Goal: Transaction & Acquisition: Book appointment/travel/reservation

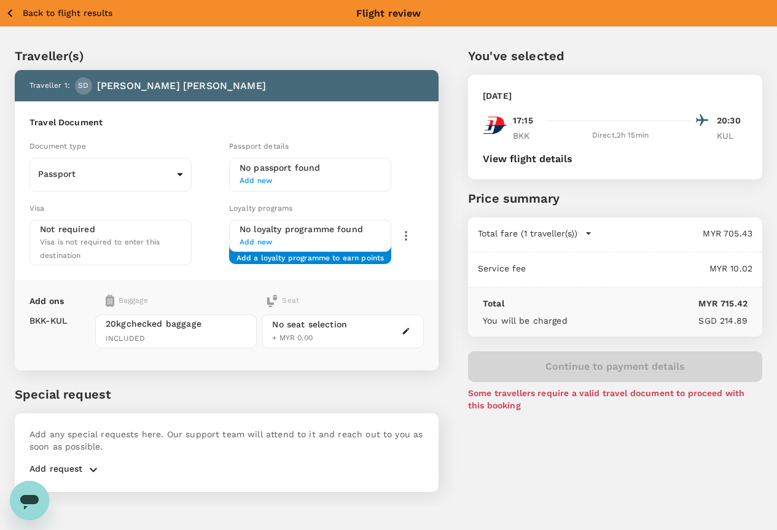
click at [20, 2] on div "Back to flight results Flight review" at bounding box center [388, 13] width 777 height 26
click at [25, 12] on p "Back to flight results" at bounding box center [68, 13] width 90 height 12
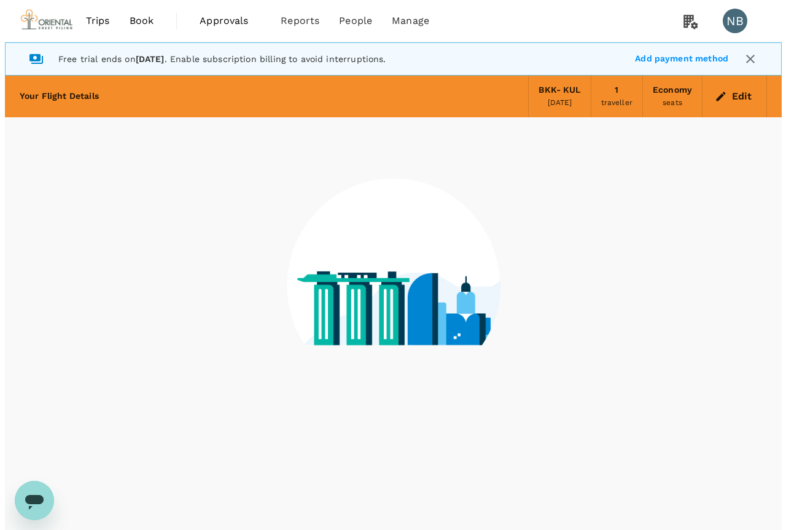
scroll to position [34, 0]
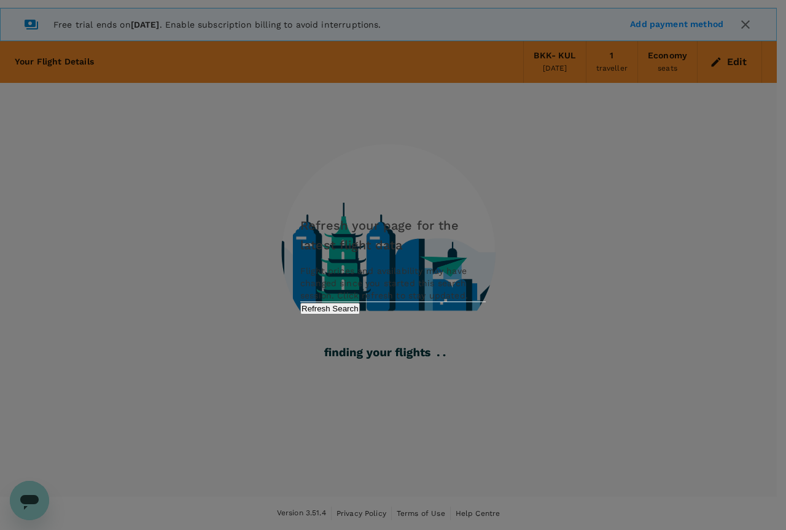
click at [360, 314] on button "Refresh Search" at bounding box center [330, 309] width 60 height 12
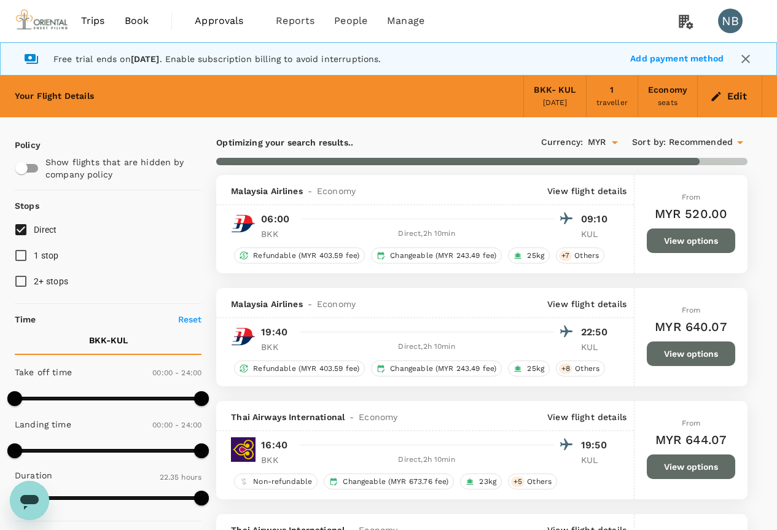
type input "1385"
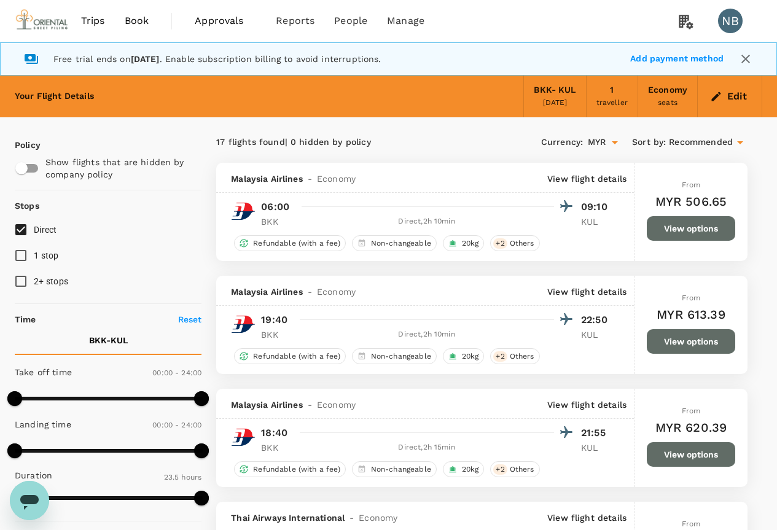
click at [740, 89] on button "Edit" at bounding box center [730, 97] width 44 height 20
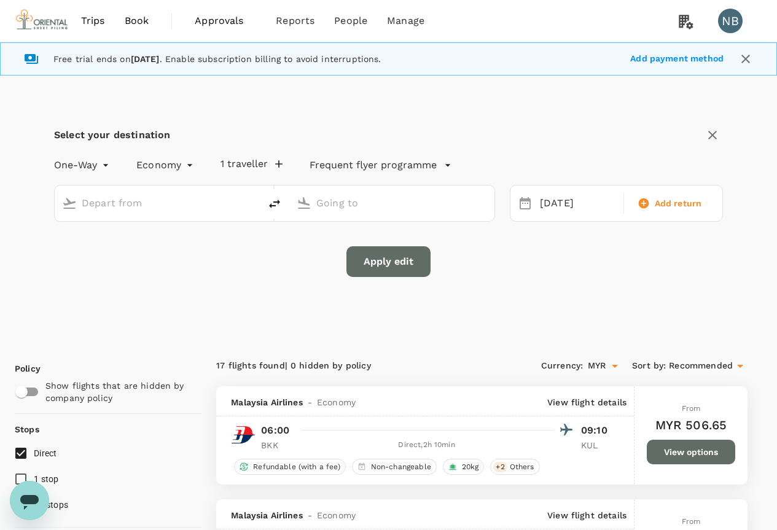
type input "Suvarnabhumi Intl (BKK)"
type input "Kuala Lumpur Intl ([GEOGRAPHIC_DATA])"
click at [273, 205] on icon "delete" at bounding box center [274, 204] width 11 height 9
type input "Kuala Lumpur Intl ([GEOGRAPHIC_DATA])"
click at [340, 204] on input "Suvarnabhumi Intl (BKK)" at bounding box center [392, 202] width 152 height 19
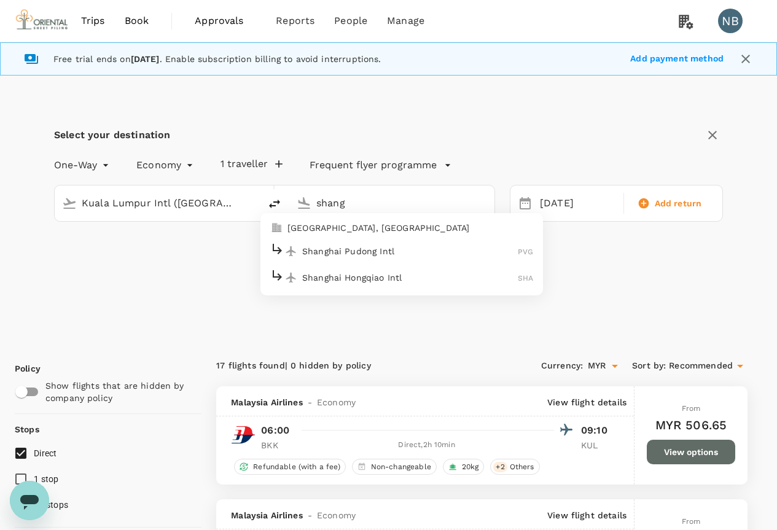
click at [360, 246] on p "Shanghai Pudong Intl" at bounding box center [410, 251] width 216 height 12
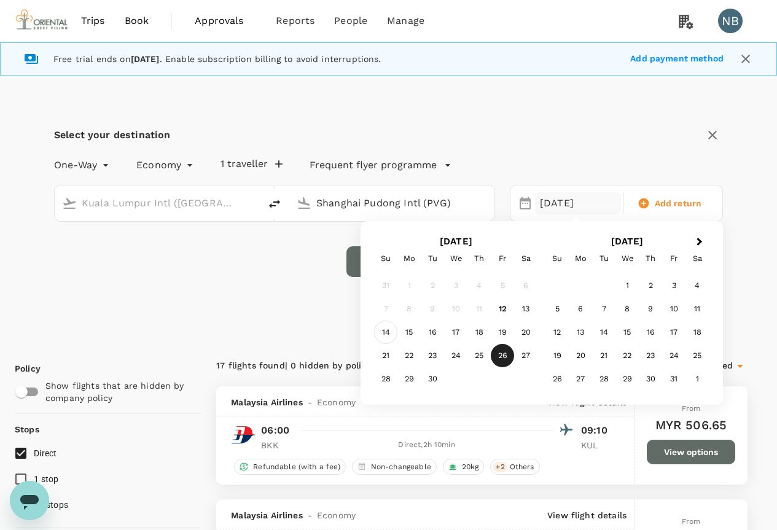
type input "Shanghai Pudong Intl (PVG)"
click at [378, 328] on div "14" at bounding box center [385, 332] width 23 height 23
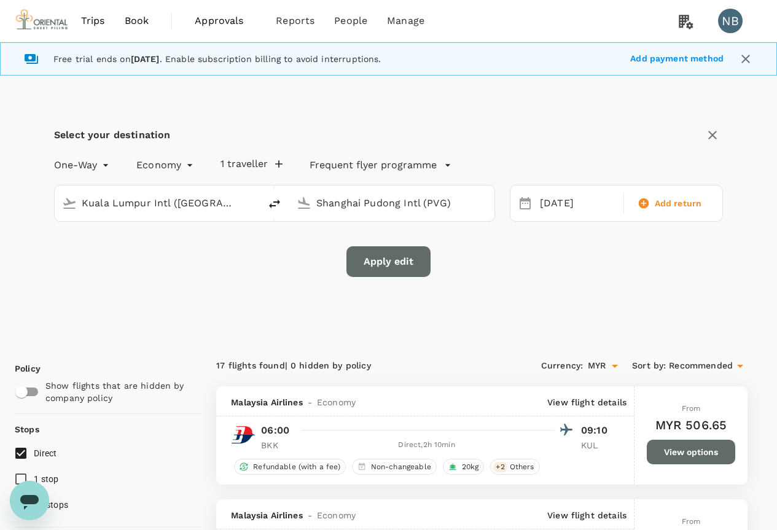
click at [408, 261] on button "Apply edit" at bounding box center [388, 261] width 84 height 31
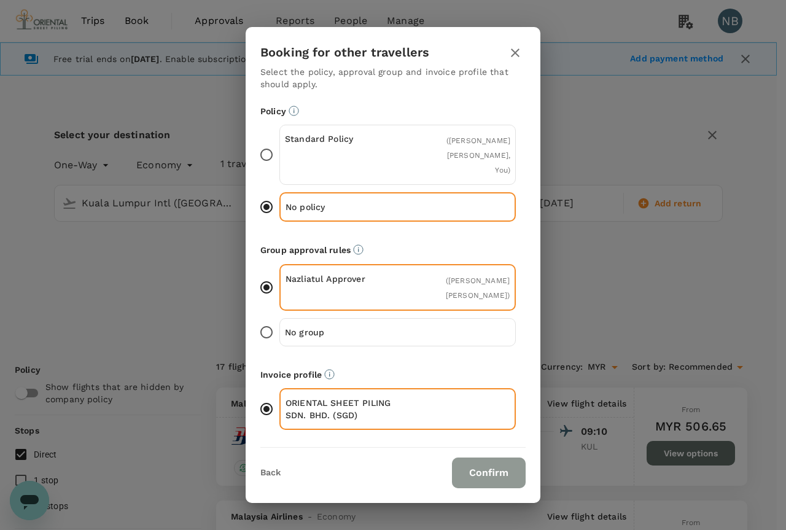
click at [483, 467] on button "Confirm" at bounding box center [489, 473] width 74 height 31
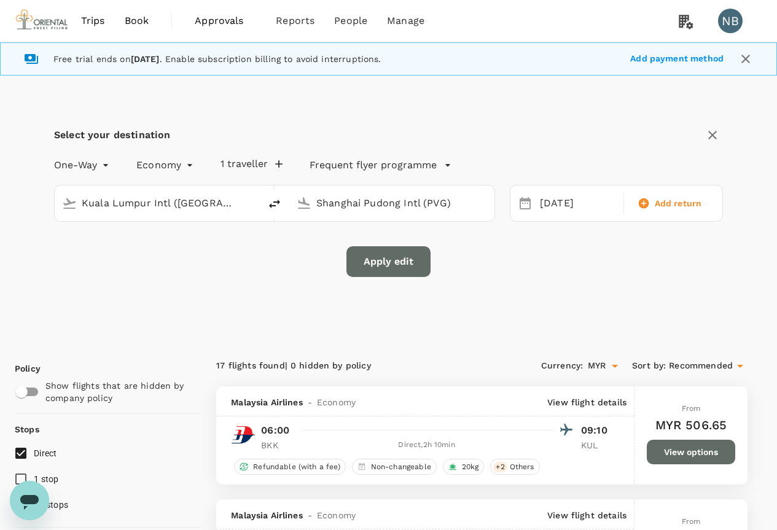
checkbox input "false"
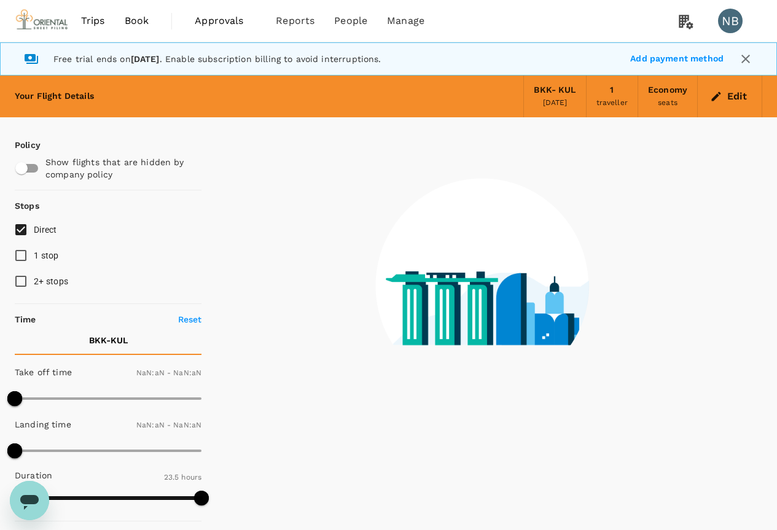
type input "1440"
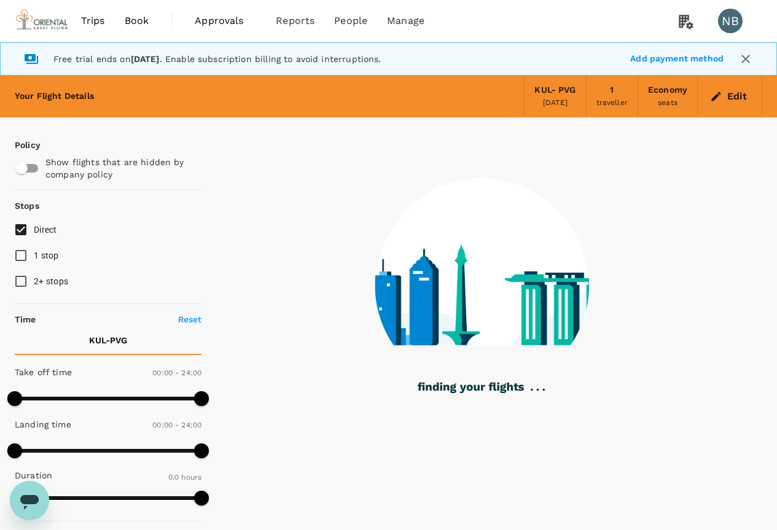
type input "1285"
checkbox input "true"
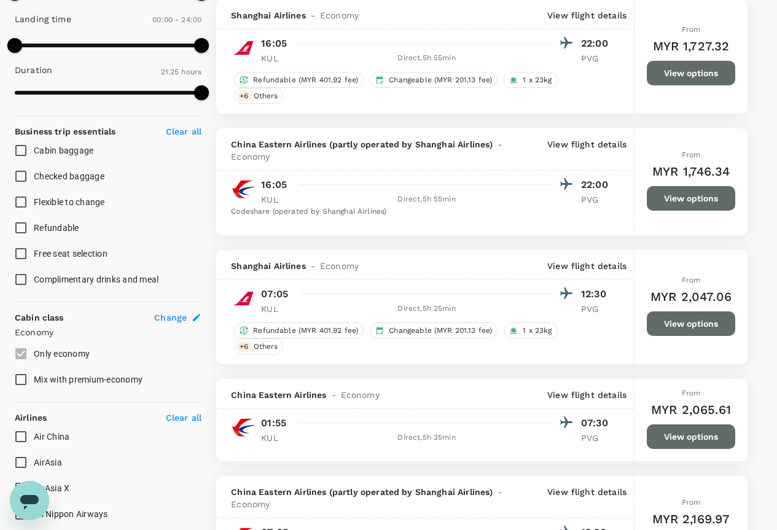
scroll to position [430, 0]
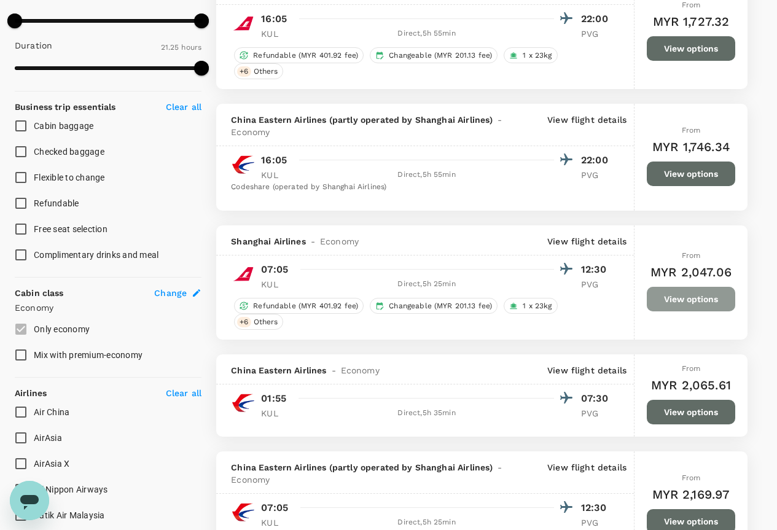
click at [706, 294] on button "View options" at bounding box center [691, 299] width 88 height 25
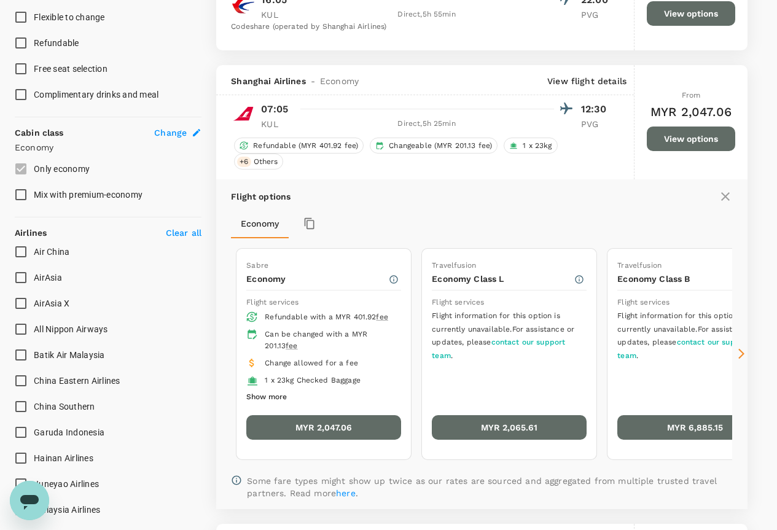
scroll to position [655, 0]
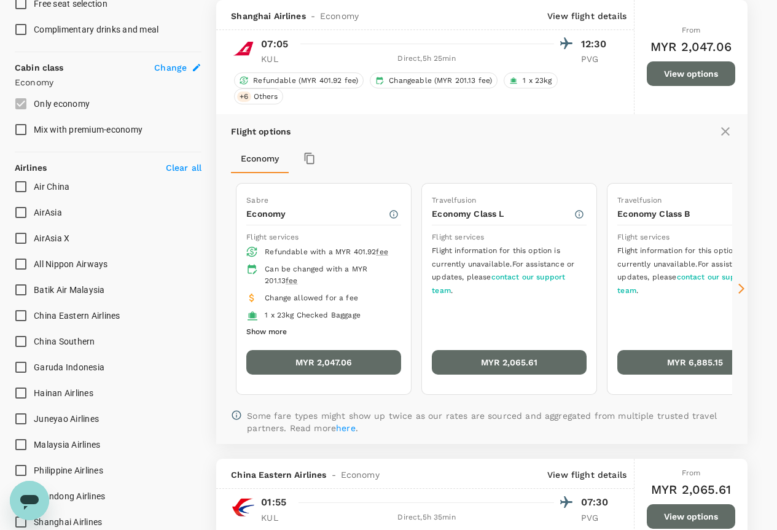
click at [321, 362] on button "MYR 2,047.06" at bounding box center [323, 362] width 155 height 25
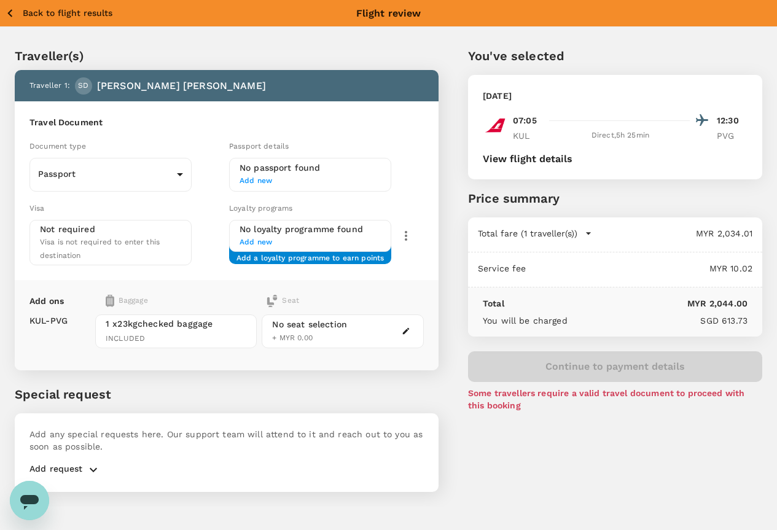
click at [6, 15] on icon "button" at bounding box center [9, 13] width 15 height 15
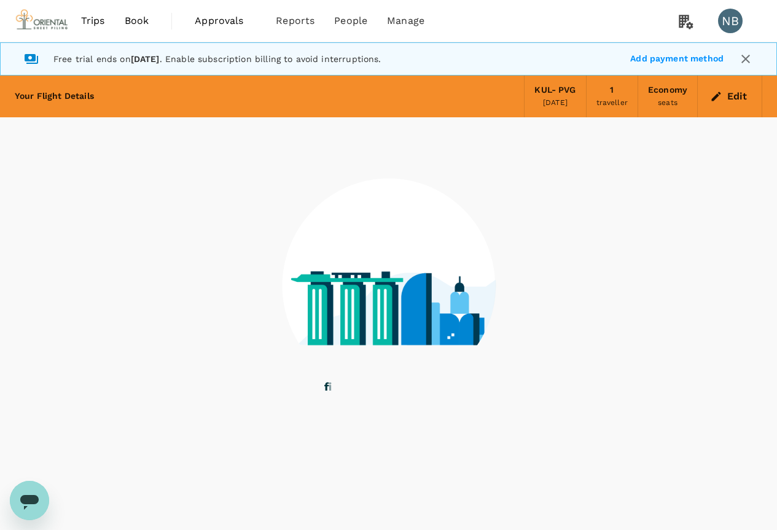
scroll to position [34, 0]
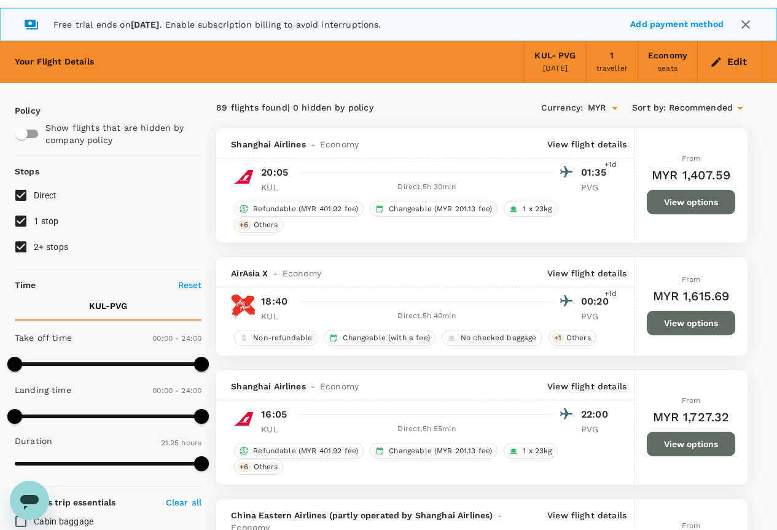
type input "MYR"
type input "1440"
click at [720, 53] on button "Edit" at bounding box center [730, 62] width 44 height 20
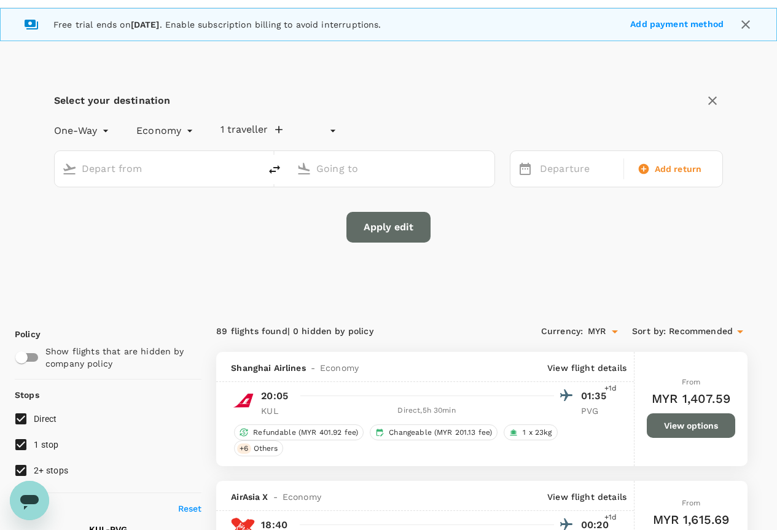
type input "undefined, undefined (any)"
type input "Kuala Lumpur Intl ([GEOGRAPHIC_DATA])"
type input "Shanghai Pudong Intl (PVG)"
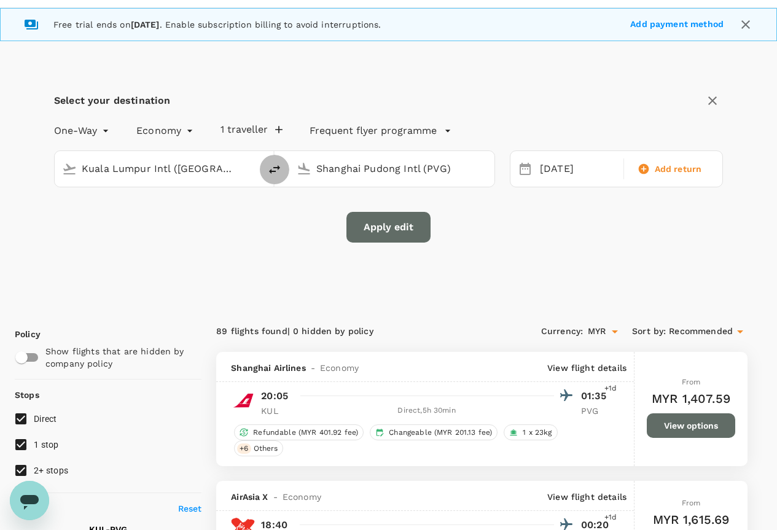
click at [279, 167] on icon "delete" at bounding box center [274, 169] width 11 height 9
type input "Shanghai Pudong Intl (PVG)"
type input "Kuala Lumpur Intl ([GEOGRAPHIC_DATA])"
click at [553, 166] on div "[DATE]" at bounding box center [578, 169] width 86 height 24
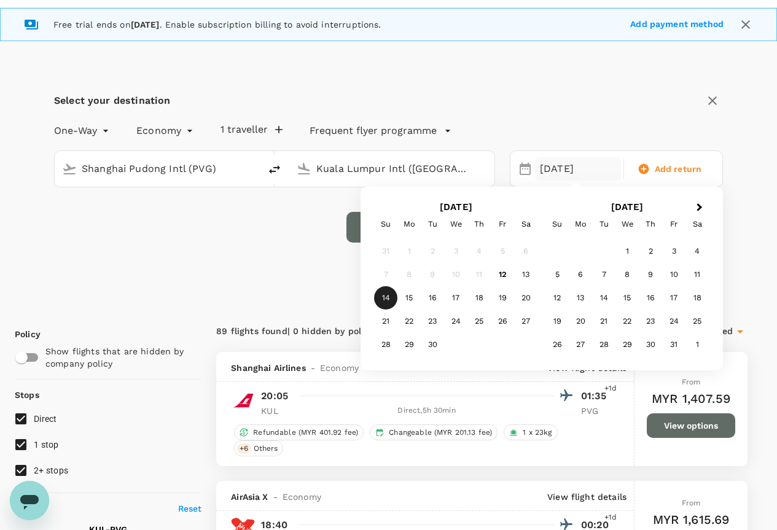
drag, startPoint x: 505, startPoint y: 321, endPoint x: 565, endPoint y: 281, distance: 71.9
click at [505, 321] on div "26" at bounding box center [502, 321] width 23 height 23
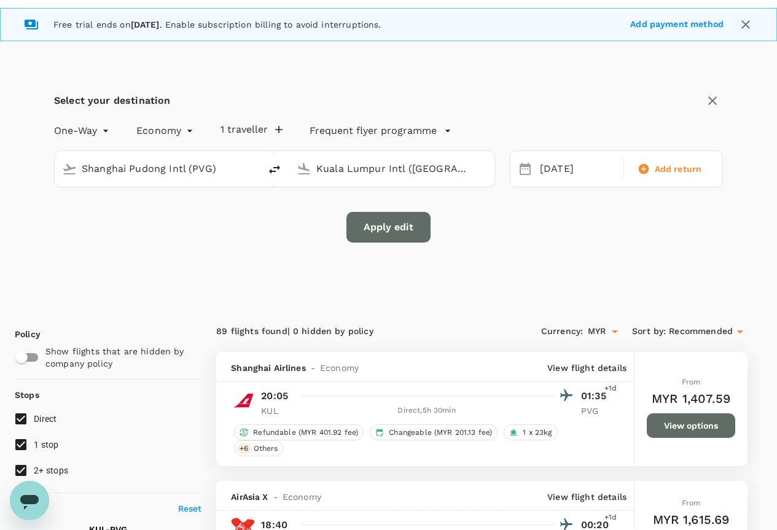
click at [389, 226] on button "Apply edit" at bounding box center [388, 227] width 84 height 31
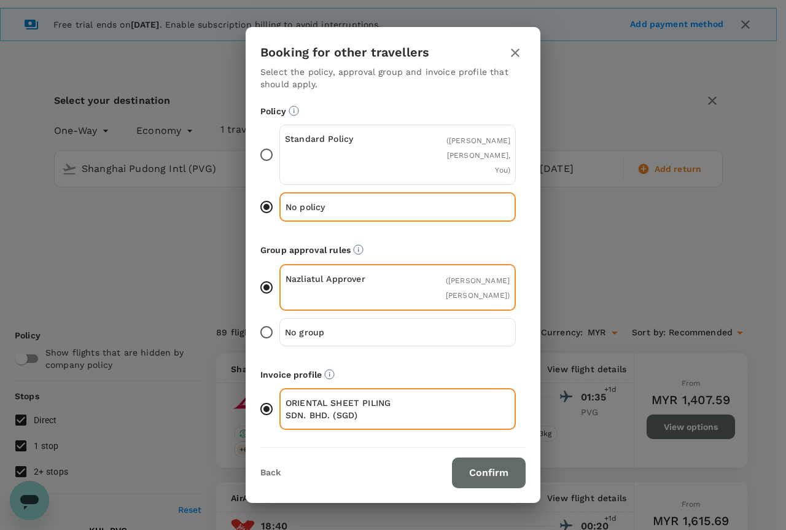
click at [484, 469] on button "Confirm" at bounding box center [489, 473] width 74 height 31
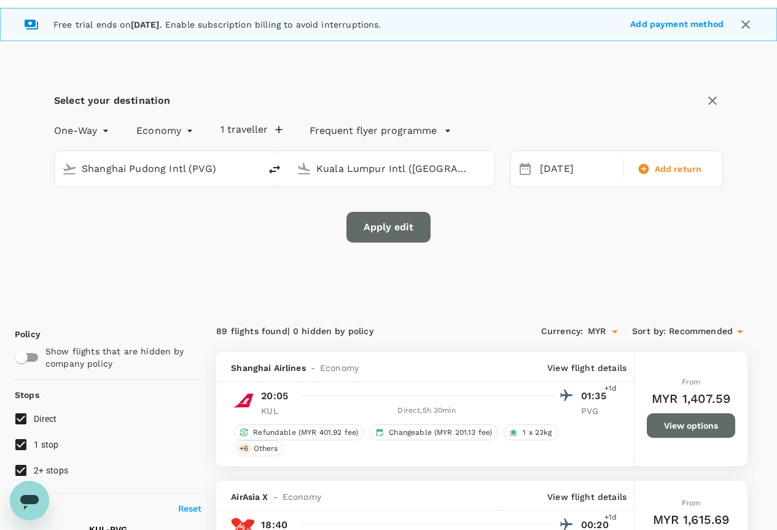
scroll to position [52, 0]
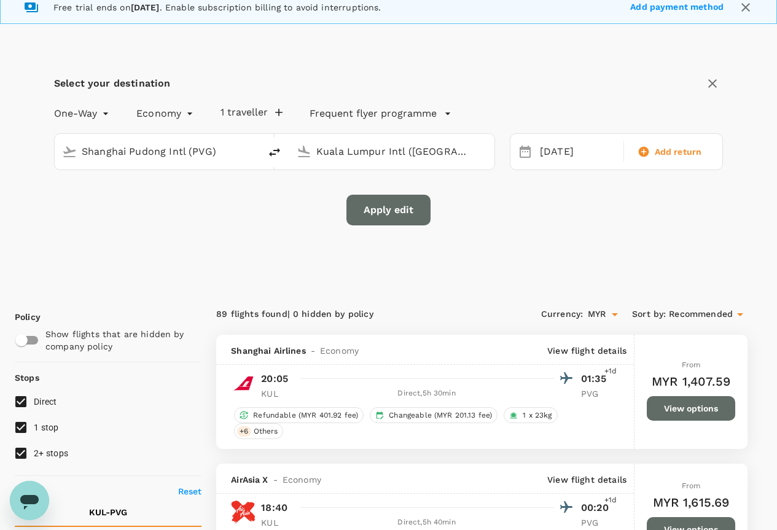
checkbox input "false"
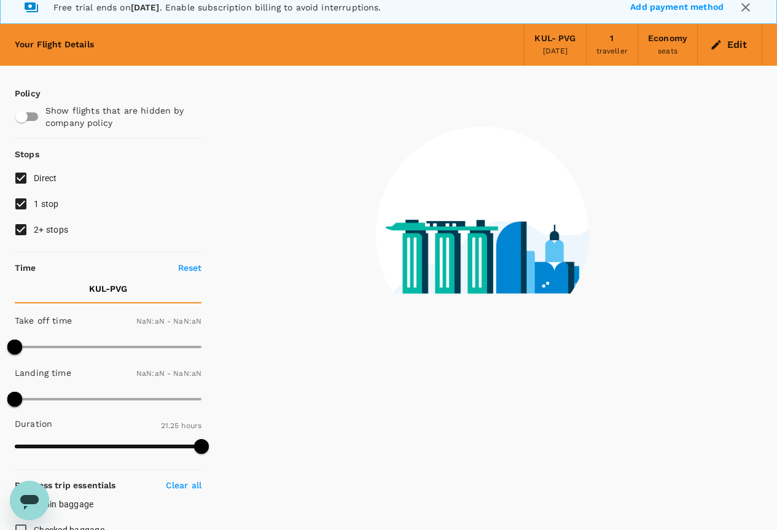
type input "1440"
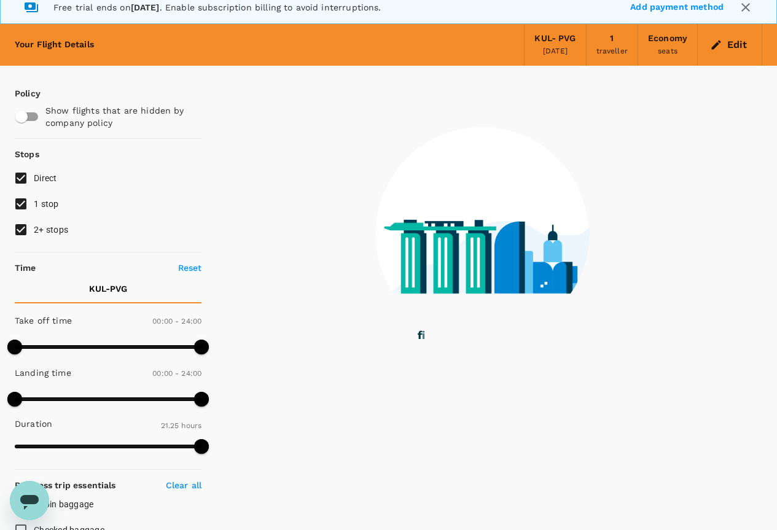
scroll to position [0, 0]
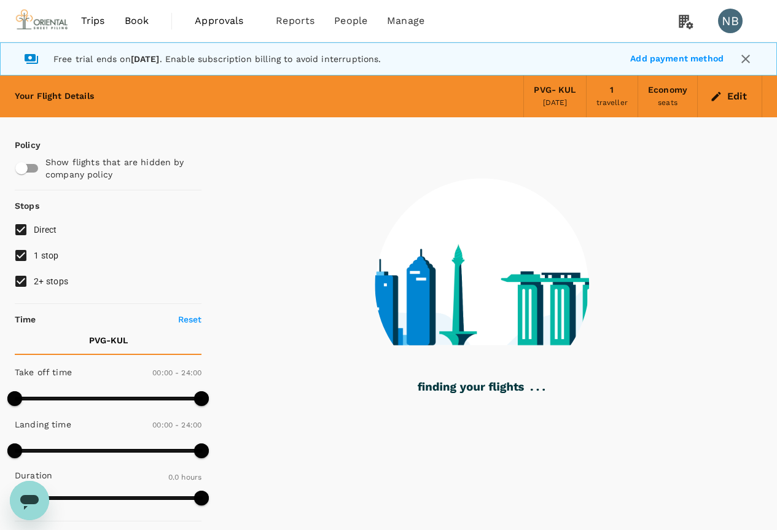
type input "1340"
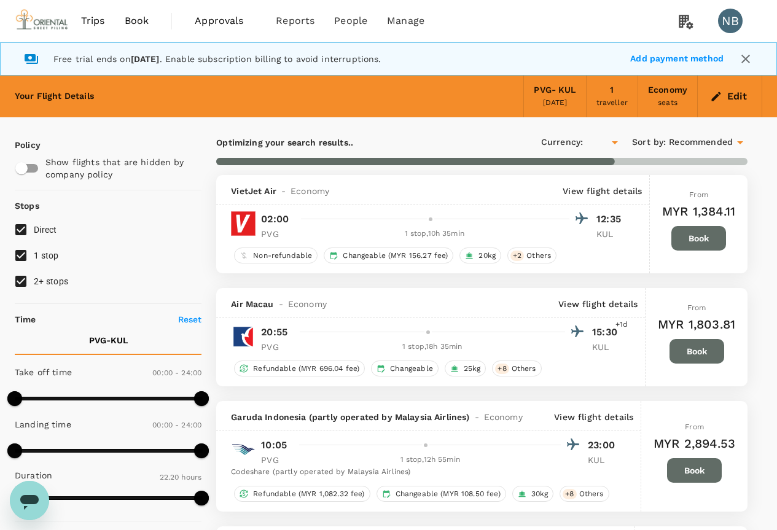
checkbox input "true"
type input "MYR"
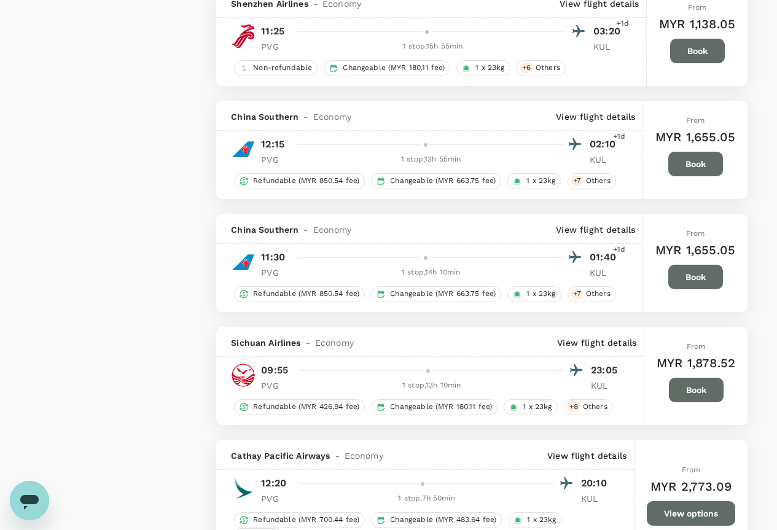
scroll to position [1351, 0]
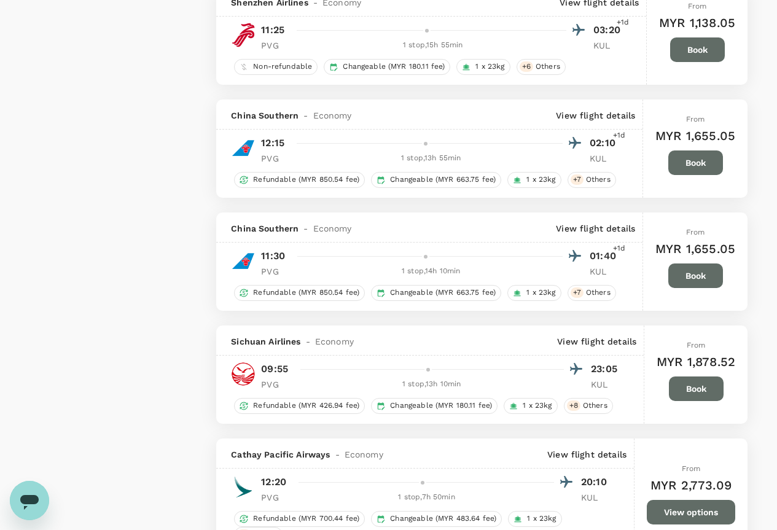
type input "1700"
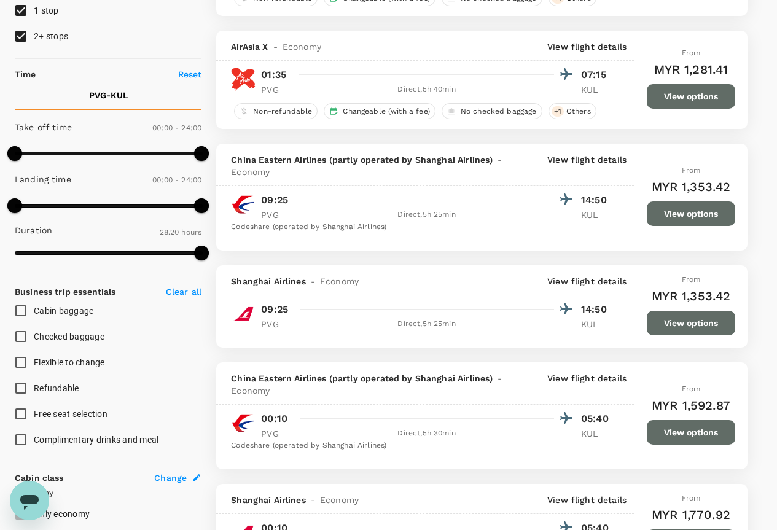
scroll to position [246, 0]
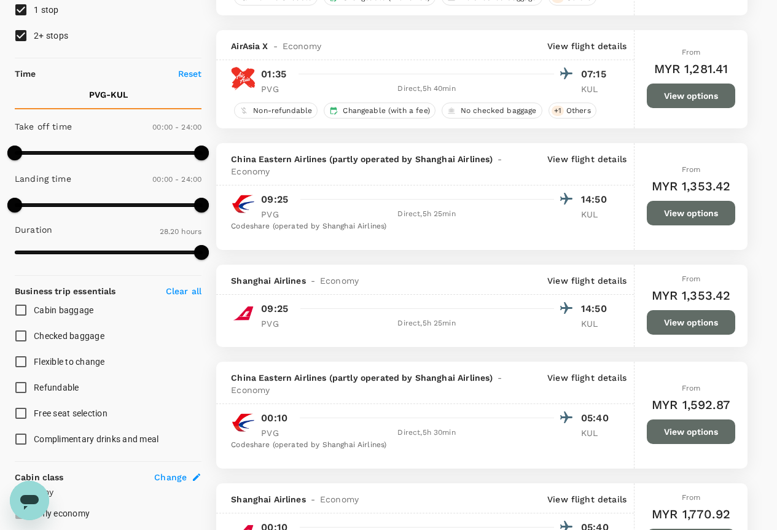
click at [685, 324] on button "View options" at bounding box center [691, 322] width 88 height 25
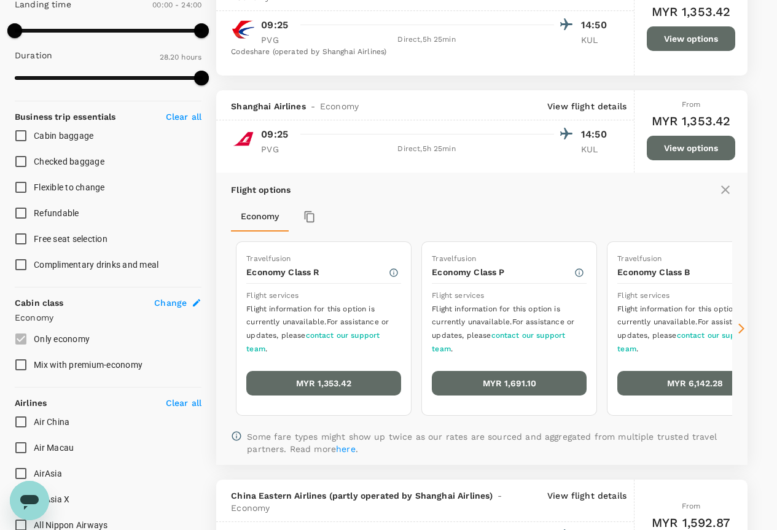
scroll to position [510, 0]
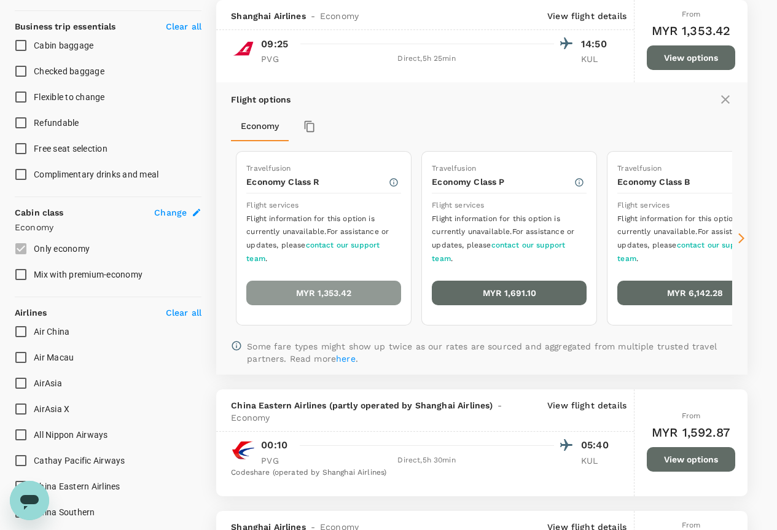
click at [302, 302] on button "MYR 1,353.42" at bounding box center [323, 293] width 155 height 25
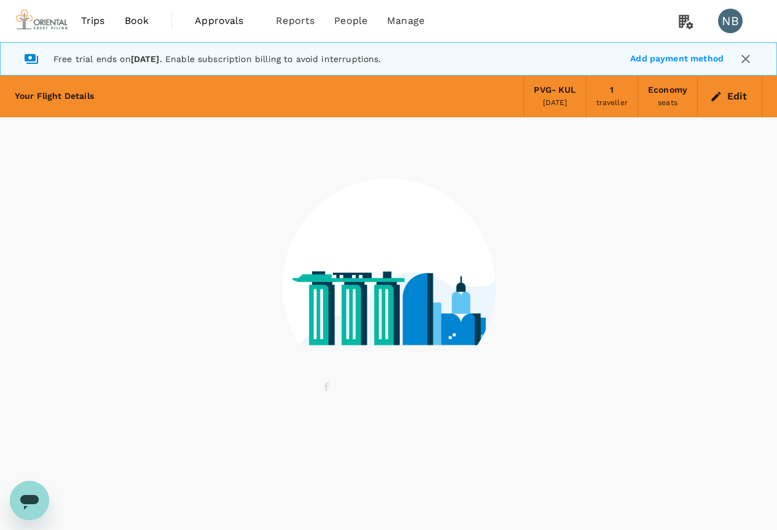
scroll to position [34, 0]
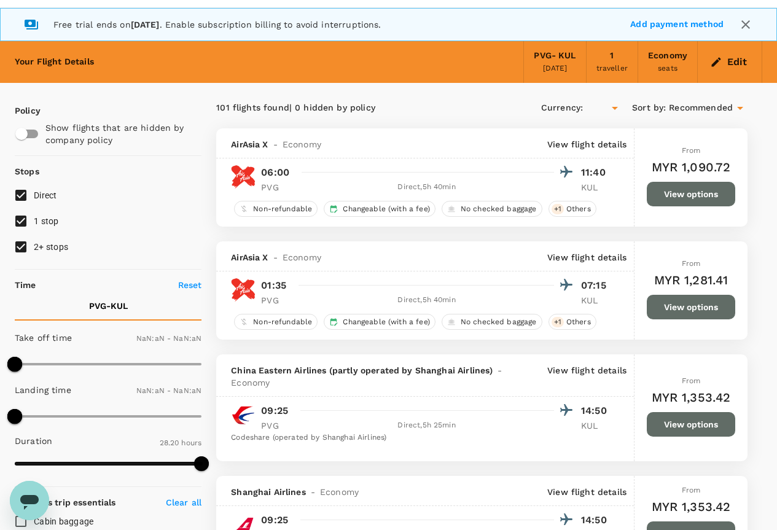
type input "MYR"
type input "1440"
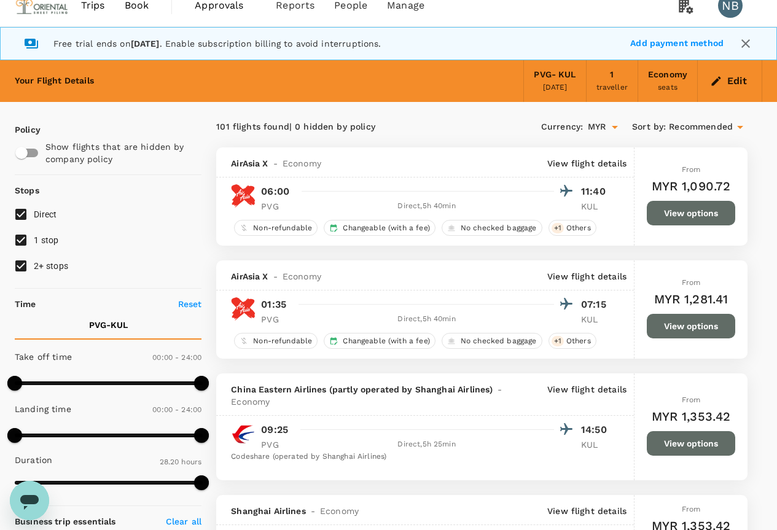
scroll to position [0, 0]
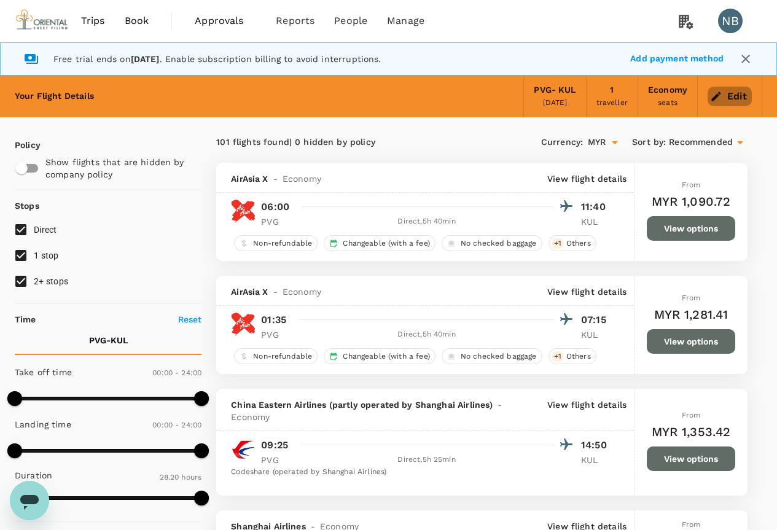
click at [722, 96] on icon "button" at bounding box center [716, 96] width 12 height 12
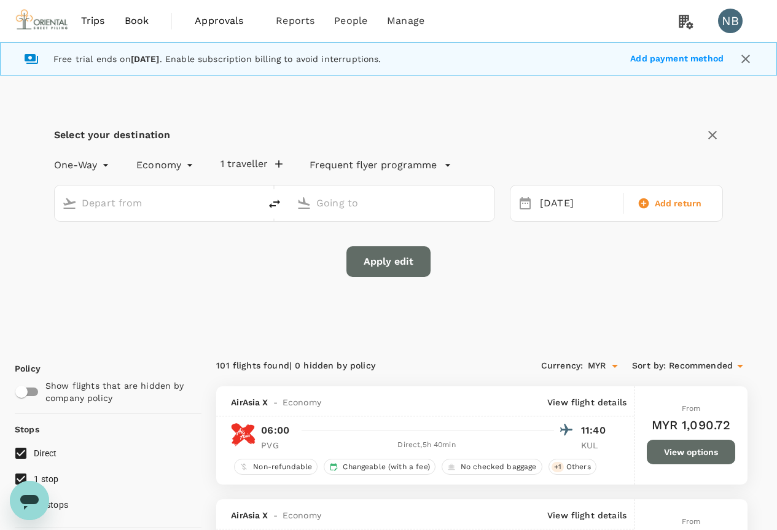
type input "Shanghai Pudong Intl (PVG)"
type input "Kuala Lumpur Intl ([GEOGRAPHIC_DATA])"
click at [558, 203] on div "[DATE]" at bounding box center [578, 204] width 86 height 24
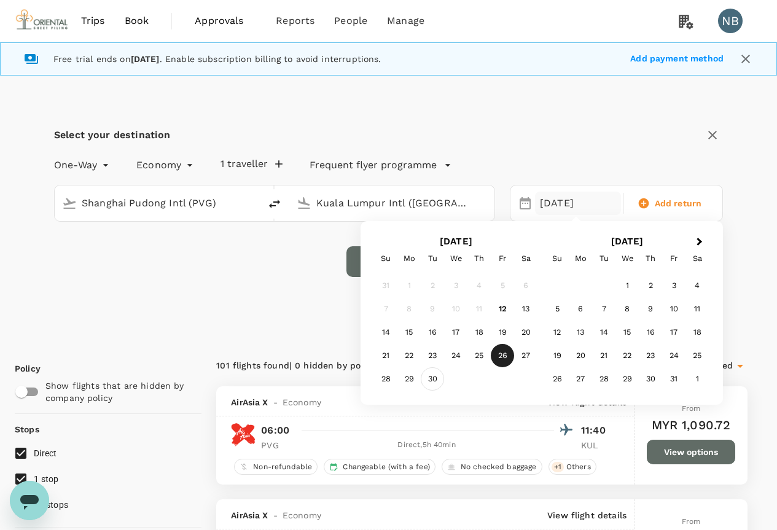
click at [426, 374] on div "30" at bounding box center [432, 378] width 23 height 23
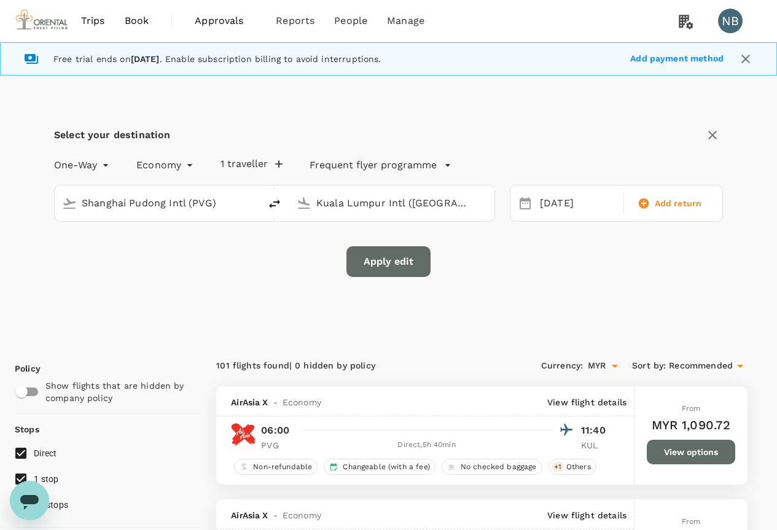
click at [404, 263] on button "Apply edit" at bounding box center [388, 261] width 84 height 31
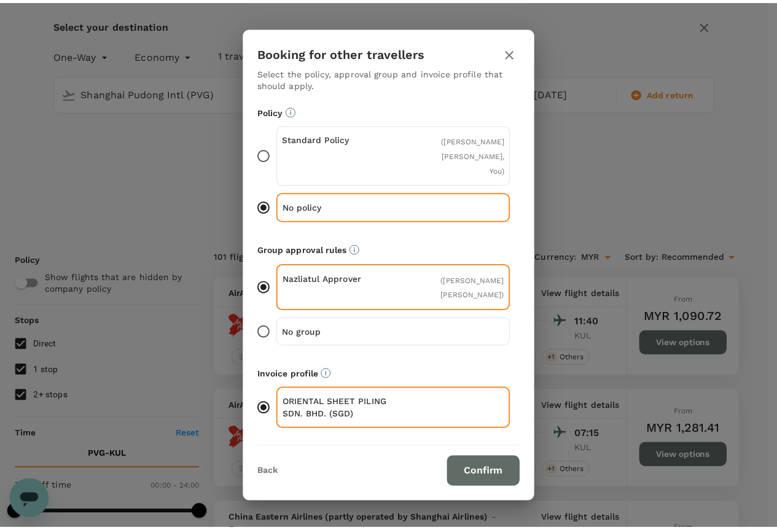
scroll to position [123, 0]
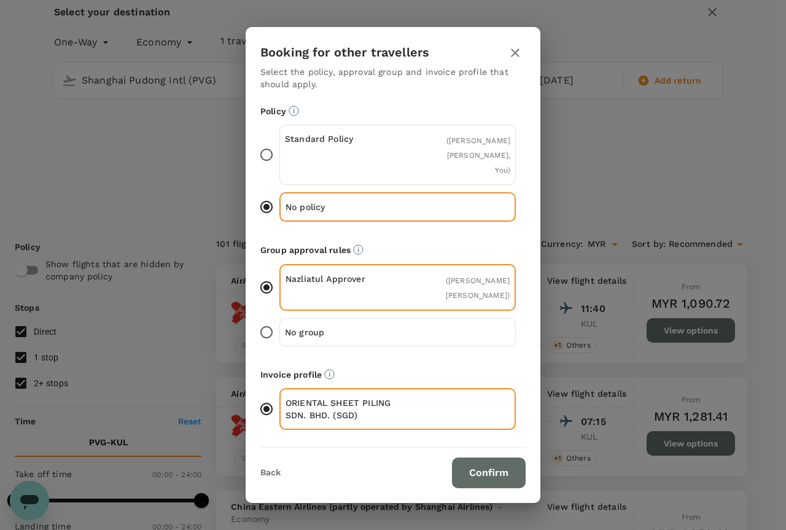
click at [460, 458] on button "Confirm" at bounding box center [489, 473] width 74 height 31
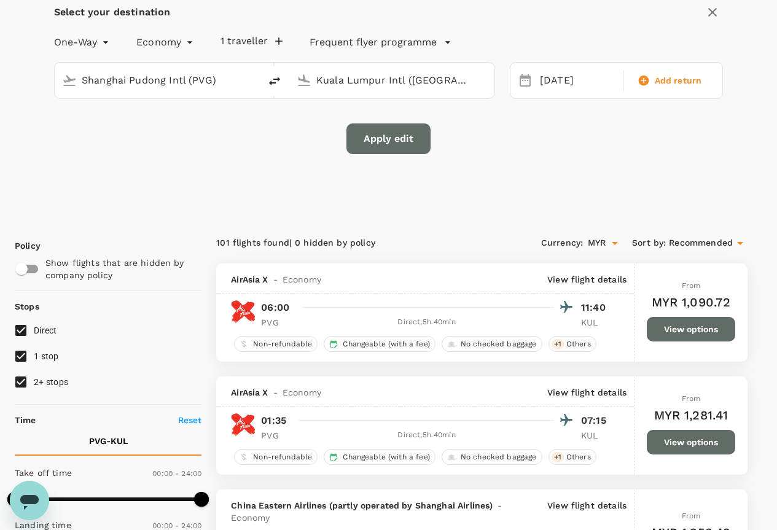
checkbox input "false"
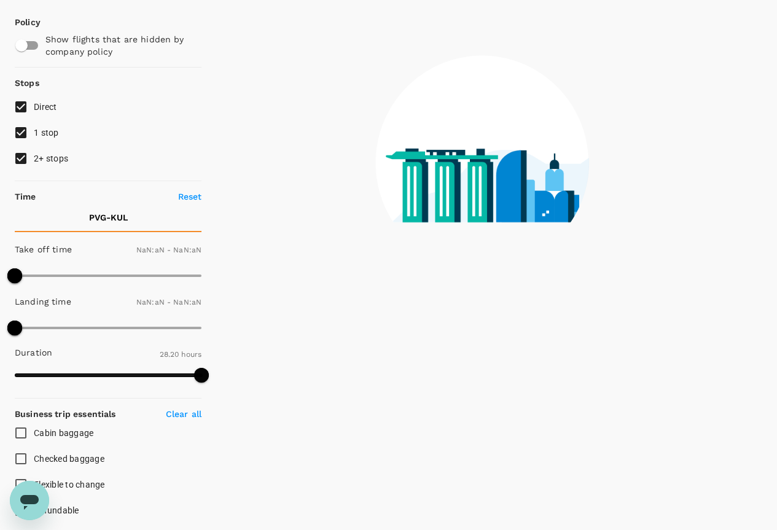
type input "1440"
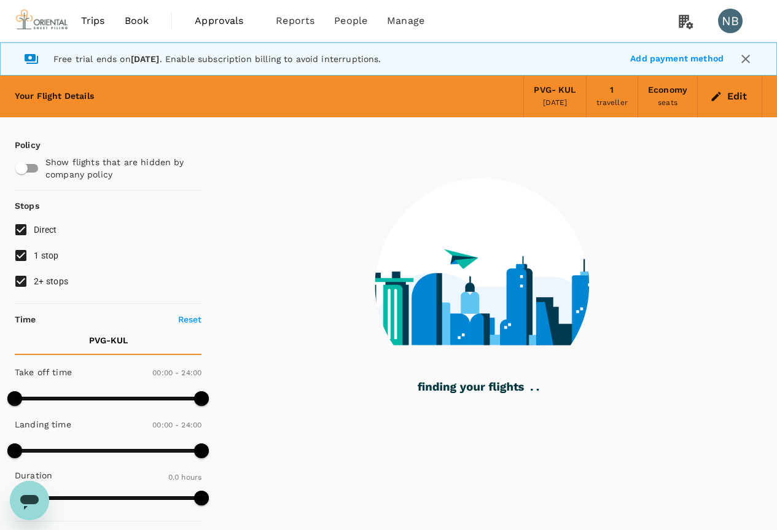
type input "1340"
checkbox input "true"
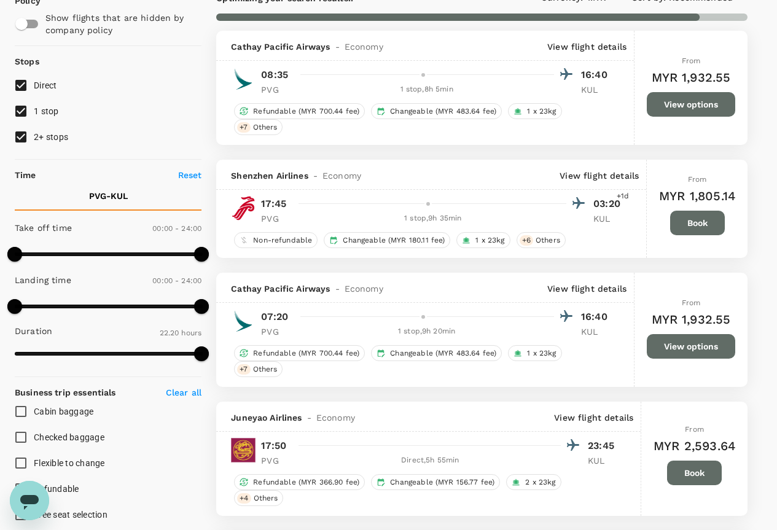
scroll to position [123, 0]
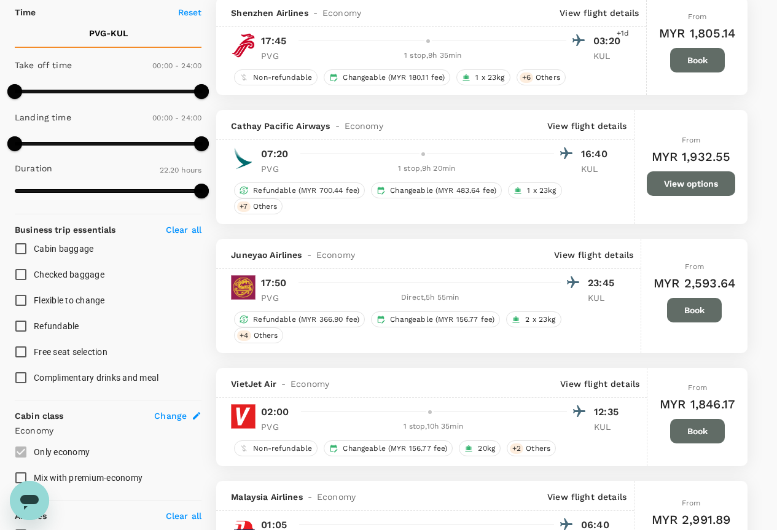
type input "2730"
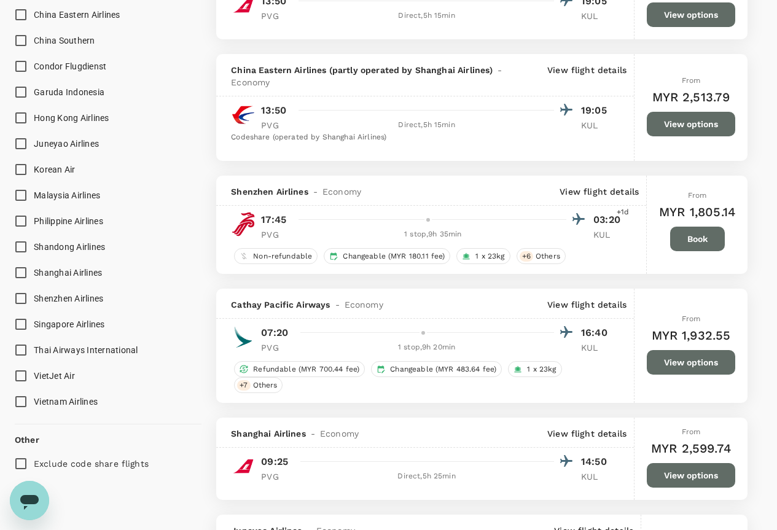
scroll to position [1106, 0]
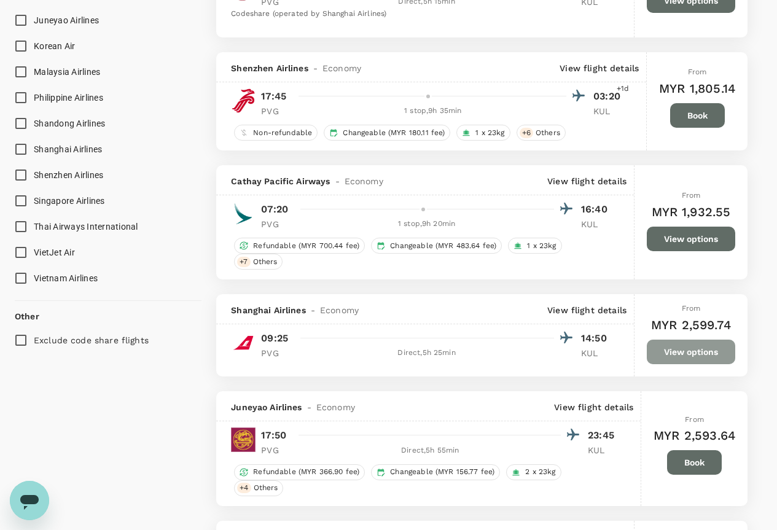
click at [683, 352] on button "View options" at bounding box center [691, 352] width 88 height 25
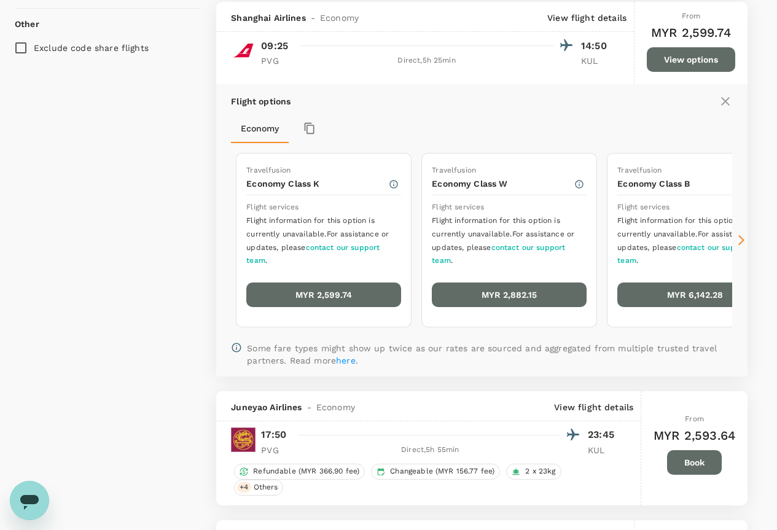
scroll to position [1400, 0]
